Goal: Transaction & Acquisition: Purchase product/service

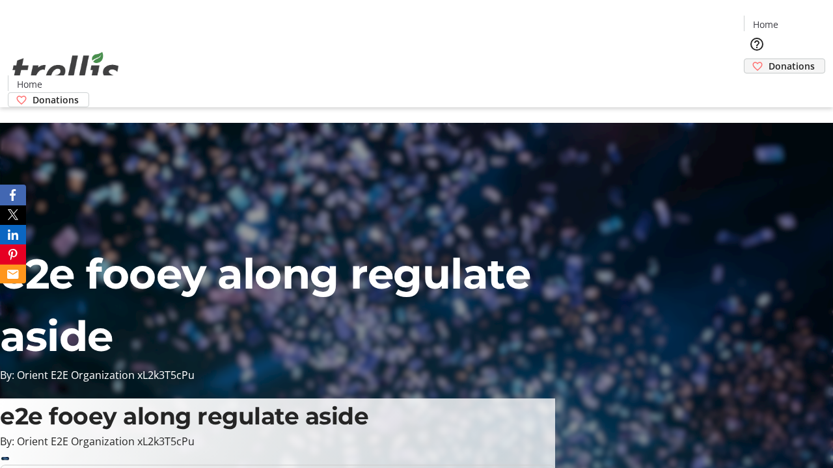
click at [768, 59] on span "Donations" at bounding box center [791, 66] width 46 height 14
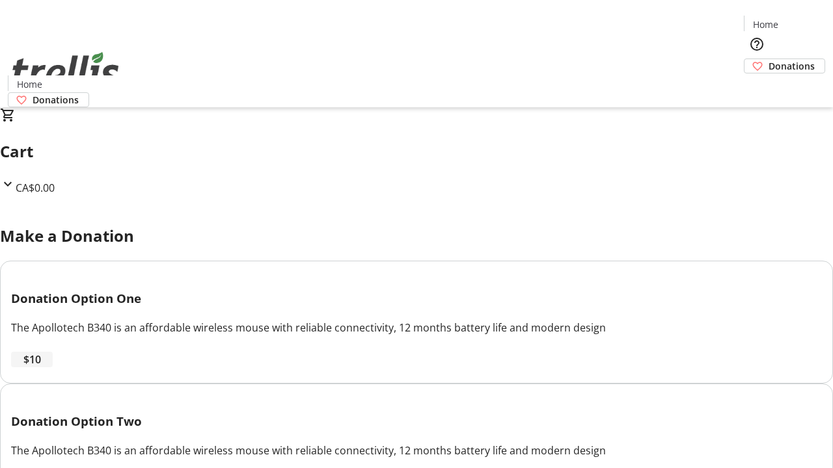
click at [41, 367] on span "$10" at bounding box center [32, 360] width 18 height 16
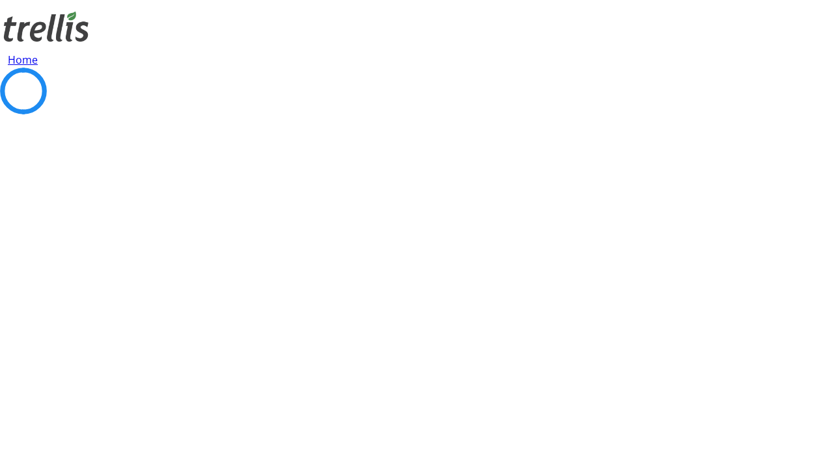
select select "CA"
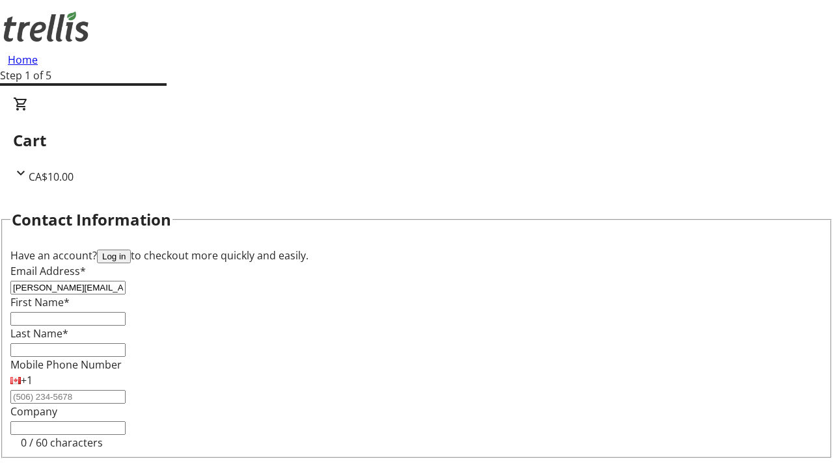
type input "[PERSON_NAME][EMAIL_ADDRESS][DOMAIN_NAME]"
type input "[PERSON_NAME]"
type input "O'Hara"
type input "[STREET_ADDRESS][PERSON_NAME]"
type input "Kelowna"
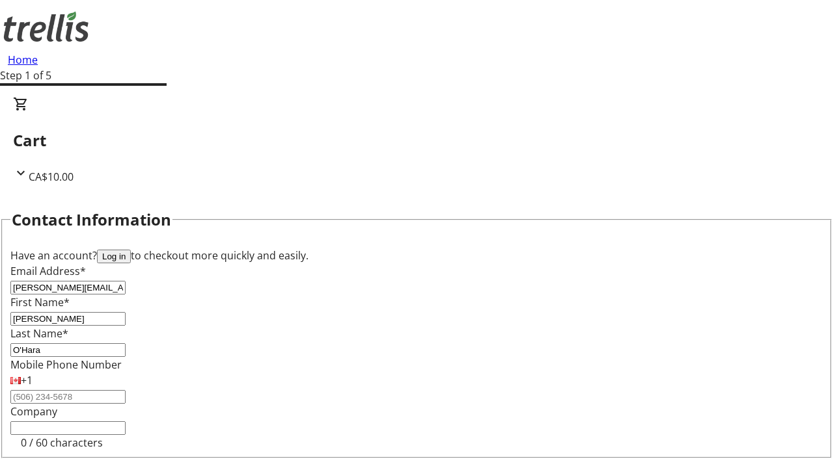
select select "BC"
type input "Kelowna"
type input "V1Y 0C2"
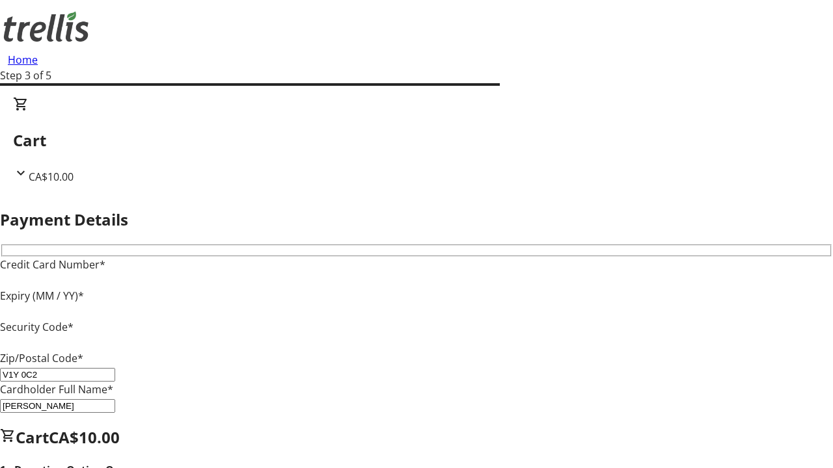
type input "V1Y 0C2"
